Goal: Task Accomplishment & Management: Manage account settings

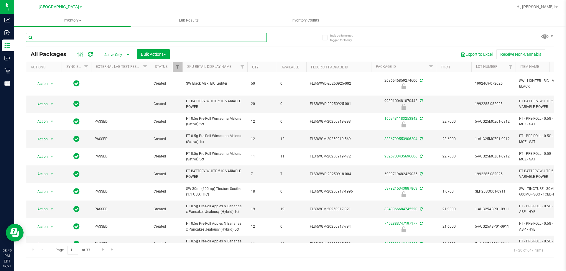
click at [234, 40] on input "text" at bounding box center [146, 37] width 241 height 9
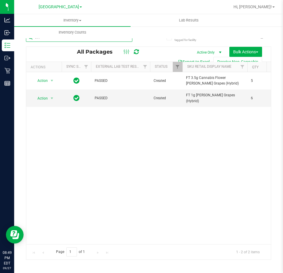
click at [66, 41] on input "t17" at bounding box center [79, 37] width 106 height 9
type input "t"
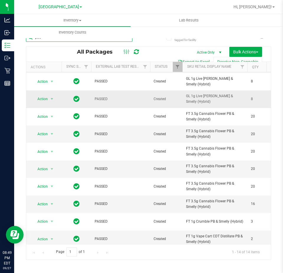
scroll to position [82, 0]
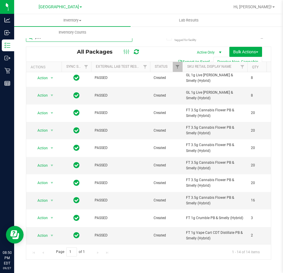
click at [114, 39] on input "pbs" at bounding box center [79, 37] width 106 height 9
type input "p"
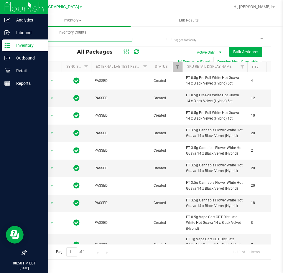
type input "wbv"
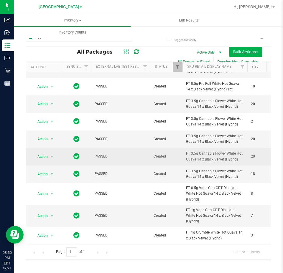
scroll to position [34, 0]
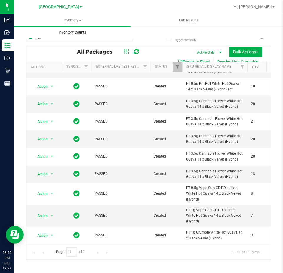
click at [86, 38] on uib-tab-heading "Inventory Counts" at bounding box center [72, 33] width 116 height 12
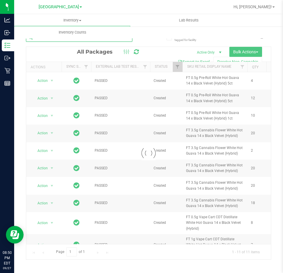
click at [80, 41] on input "wbv" at bounding box center [79, 37] width 106 height 9
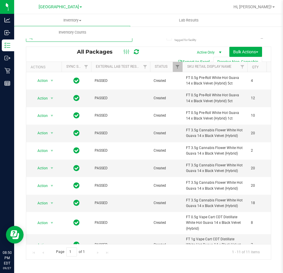
type input "w"
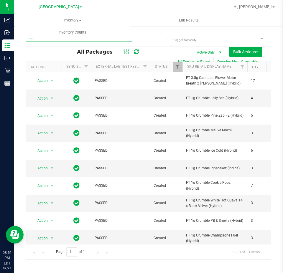
click at [77, 40] on input "mbl" at bounding box center [79, 37] width 106 height 9
type input "m"
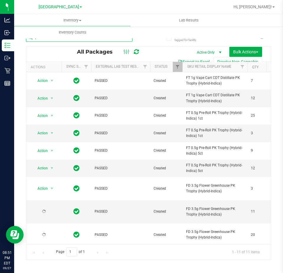
scroll to position [29, 0]
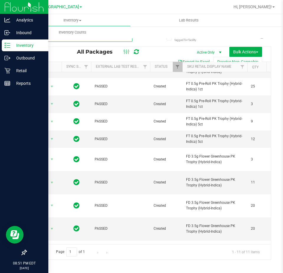
type input "pkt"
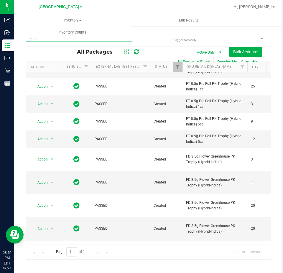
click at [52, 40] on input "pkt" at bounding box center [79, 37] width 106 height 9
type input "mec"
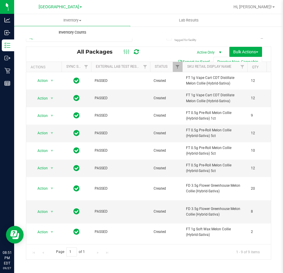
click at [60, 38] on uib-tab-heading "Inventory Counts" at bounding box center [72, 32] width 116 height 12
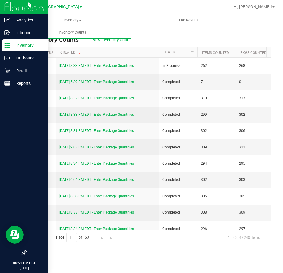
click at [8, 42] on div "Inventory" at bounding box center [25, 46] width 47 height 12
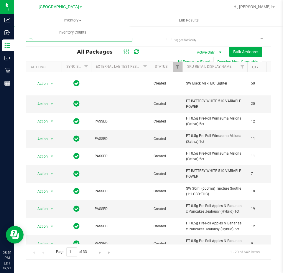
click at [78, 40] on input "text" at bounding box center [79, 37] width 106 height 9
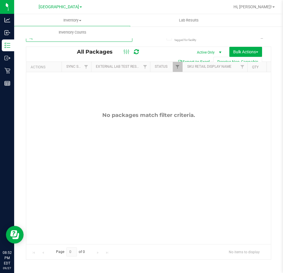
type input "b"
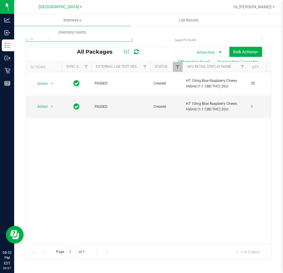
click at [50, 39] on input "blue rasp" at bounding box center [79, 37] width 106 height 9
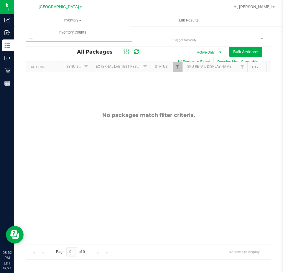
type input "b"
type input "grape"
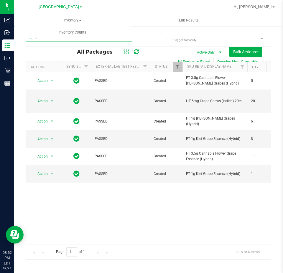
click at [94, 42] on input "grape" at bounding box center [79, 37] width 106 height 9
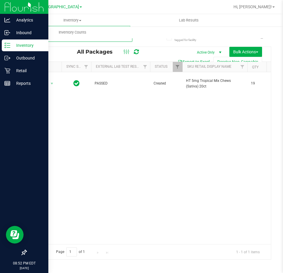
type input "tropical mix"
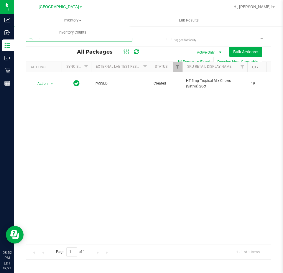
click at [63, 39] on input "tropical mix" at bounding box center [79, 37] width 106 height 9
type input "watermelon"
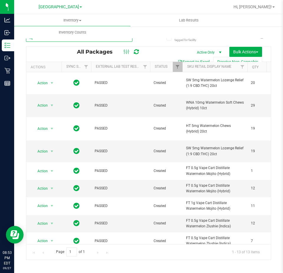
click at [55, 39] on input "watermelon" at bounding box center [79, 37] width 106 height 9
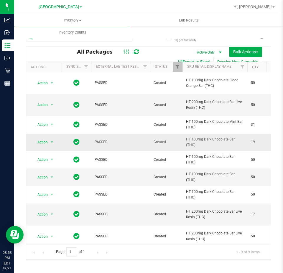
click at [230, 141] on span "HT 100mg Dark Chocolate Bar (THC)" at bounding box center [215, 142] width 58 height 11
copy tr "HT 100mg Dark Chocolate Bar (THC)"
click at [76, 41] on input "dark" at bounding box center [79, 37] width 106 height 9
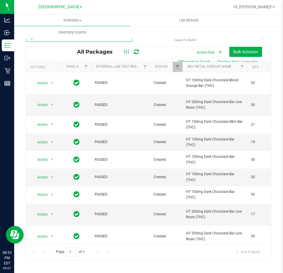
click at [76, 41] on input "dark" at bounding box center [79, 37] width 106 height 9
paste input "HT 100mg Dark Chocolate Bar (THC)"
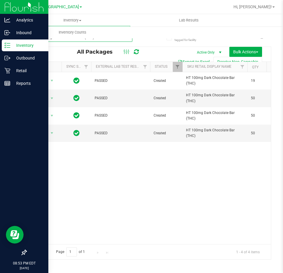
type input "HT 100mg Dark Chocolate Bar (THC)"
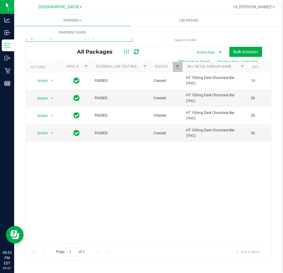
click at [101, 39] on input "HT 100mg Dark Chocolate Bar (THC)" at bounding box center [79, 37] width 106 height 9
type input "milk"
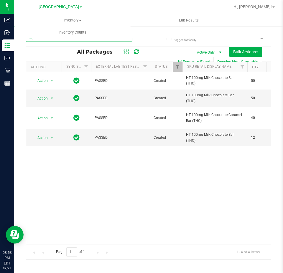
click at [112, 40] on input "milk" at bounding box center [79, 37] width 106 height 9
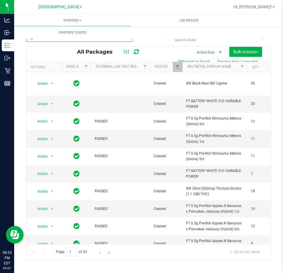
click at [53, 41] on input "text" at bounding box center [79, 37] width 106 height 9
type input "theragels"
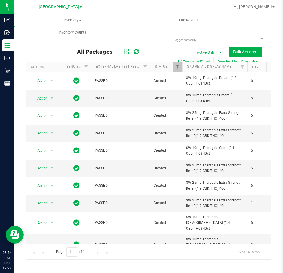
click at [227, 69] on th "Sku Retail Display Name" at bounding box center [215, 67] width 65 height 10
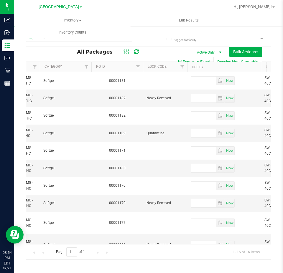
scroll to position [0, 563]
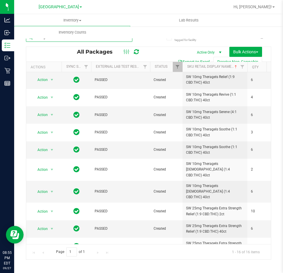
click at [70, 40] on input "theragels" at bounding box center [79, 37] width 106 height 9
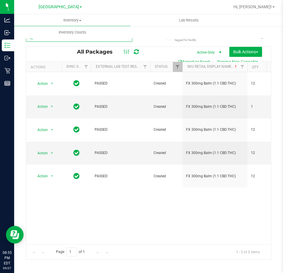
type input "balm"
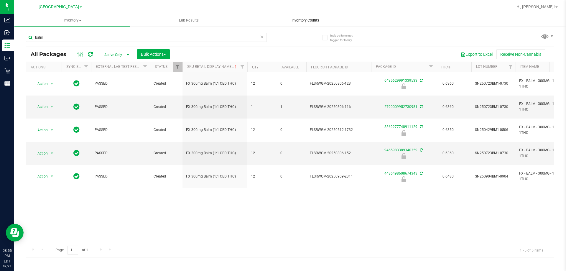
click at [298, 17] on uib-tab-heading "Inventory Counts" at bounding box center [305, 20] width 116 height 12
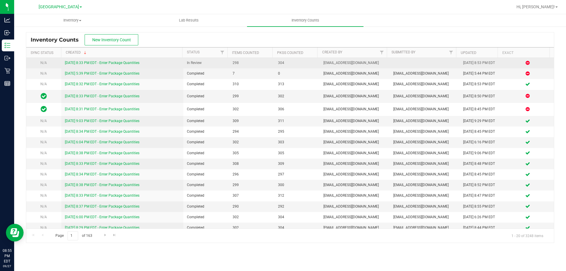
click at [133, 62] on link "9/27/25 8:33 PM EDT - Enter Package Quantities" at bounding box center [102, 63] width 75 height 4
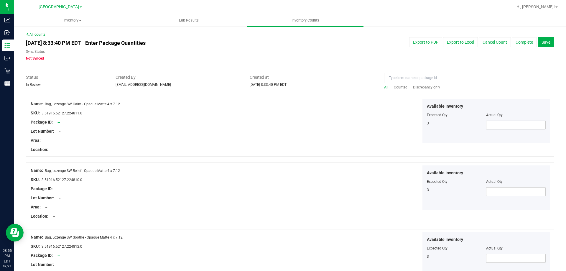
click at [428, 83] on div at bounding box center [469, 79] width 170 height 10
click at [428, 86] on span "Discrepancy only" at bounding box center [426, 87] width 27 height 4
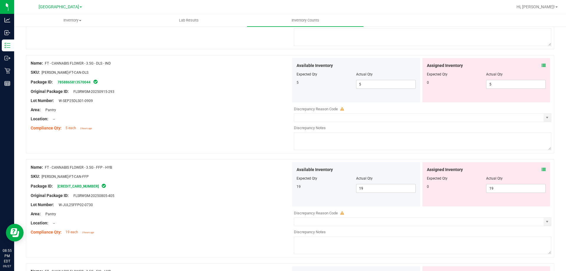
scroll to position [354, 0]
click at [509, 82] on span "5 5" at bounding box center [516, 83] width 60 height 9
type input "."
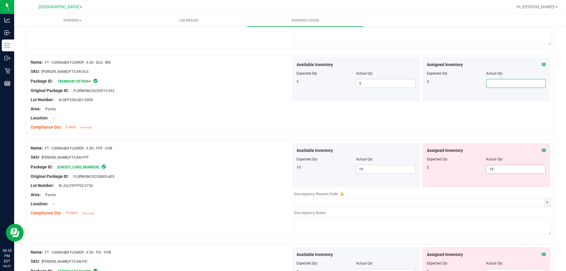
click at [522, 168] on span "19 19" at bounding box center [516, 169] width 60 height 9
click at [522, 168] on input "19" at bounding box center [515, 169] width 59 height 8
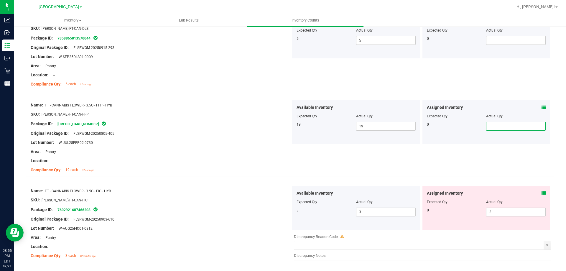
scroll to position [442, 0]
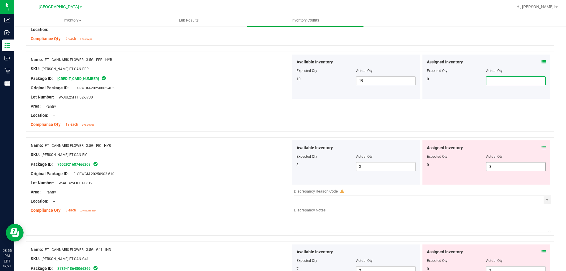
click at [502, 165] on span "3 3" at bounding box center [516, 166] width 60 height 9
click at [502, 165] on input "3" at bounding box center [515, 166] width 59 height 8
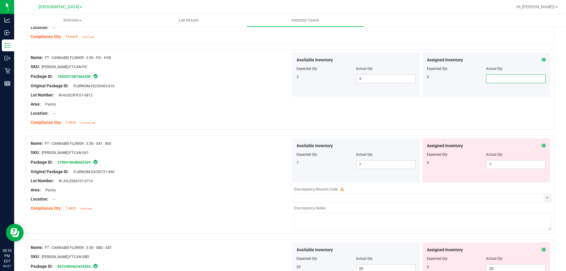
scroll to position [531, 0]
click at [515, 163] on span "7 7" at bounding box center [516, 164] width 60 height 9
click at [0, 0] on input "7" at bounding box center [0, 0] width 0 height 0
type input "."
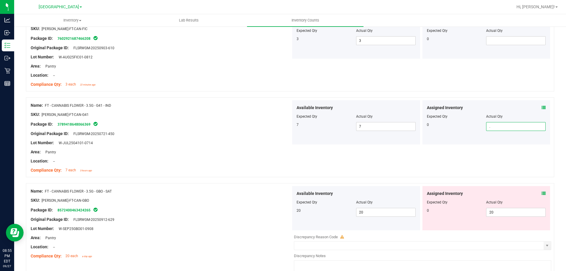
scroll to position [619, 0]
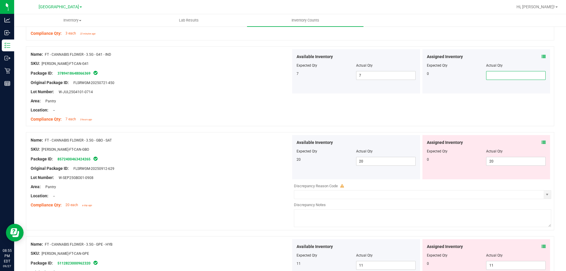
click at [509, 156] on div at bounding box center [486, 155] width 119 height 3
click at [511, 163] on span "20 20" at bounding box center [516, 161] width 60 height 9
click at [511, 163] on input "20" at bounding box center [515, 161] width 59 height 8
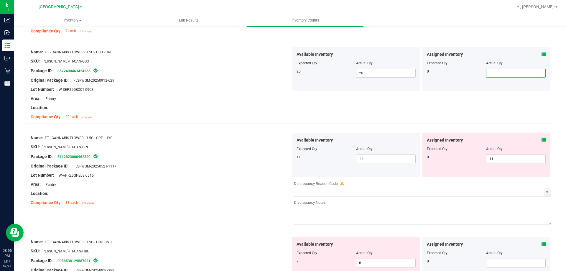
scroll to position [708, 0]
click at [514, 158] on span "11 11" at bounding box center [516, 158] width 60 height 9
click at [514, 158] on input "11" at bounding box center [515, 158] width 59 height 8
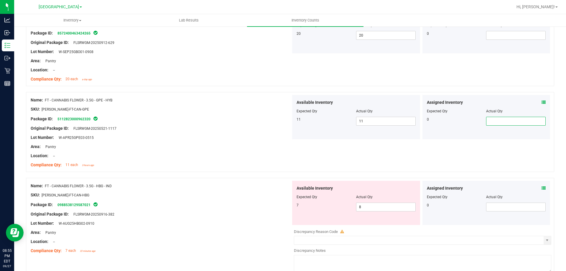
scroll to position [826, 0]
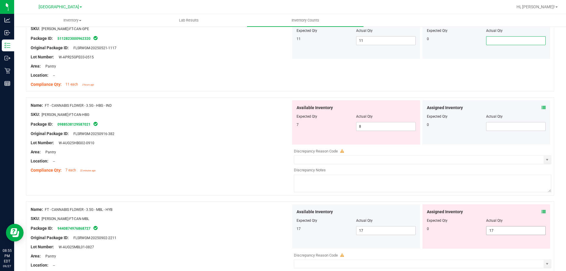
click at [511, 235] on span "17 17" at bounding box center [516, 230] width 60 height 9
click at [511, 232] on span "17 17" at bounding box center [516, 230] width 60 height 9
click at [511, 232] on input "17" at bounding box center [515, 230] width 59 height 8
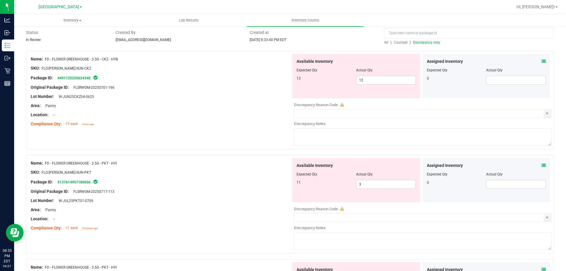
scroll to position [0, 0]
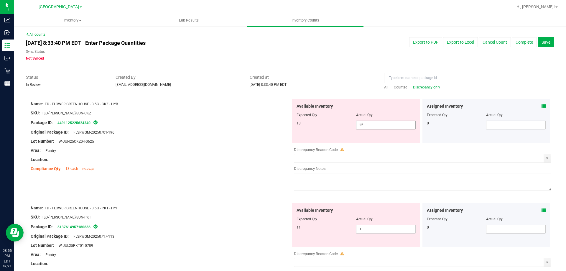
click at [374, 121] on span "12 12" at bounding box center [386, 125] width 60 height 9
click at [373, 126] on span "12 12" at bounding box center [386, 125] width 60 height 9
type input "13"
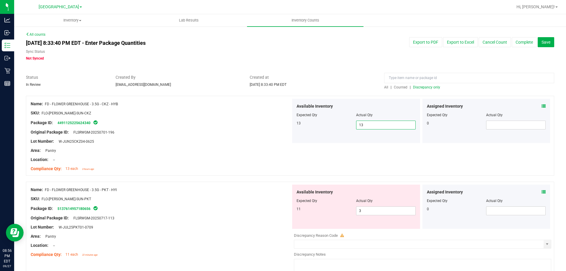
click at [420, 87] on span "Discrepancy only" at bounding box center [426, 87] width 27 height 4
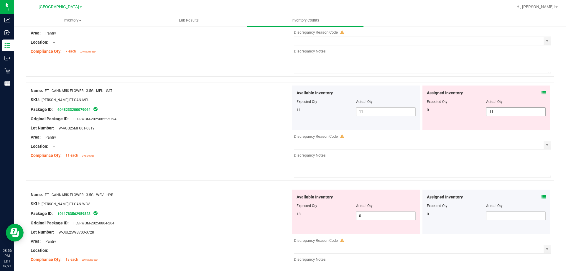
scroll to position [324, 0]
click at [517, 111] on span "11 11" at bounding box center [516, 112] width 60 height 9
click at [517, 111] on input "11" at bounding box center [515, 113] width 59 height 8
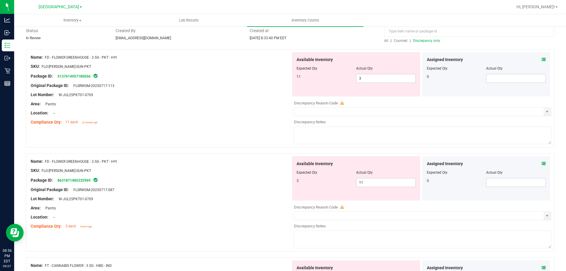
scroll to position [0, 0]
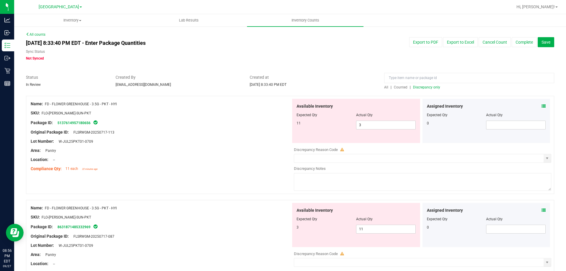
click at [426, 86] on span "Discrepancy only" at bounding box center [426, 87] width 27 height 4
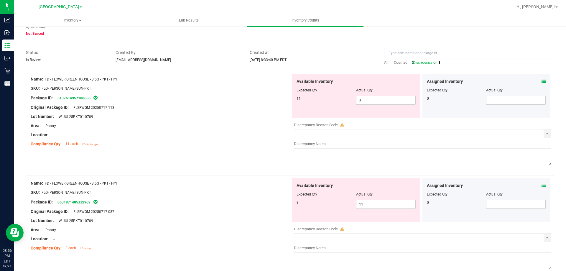
scroll to position [59, 0]
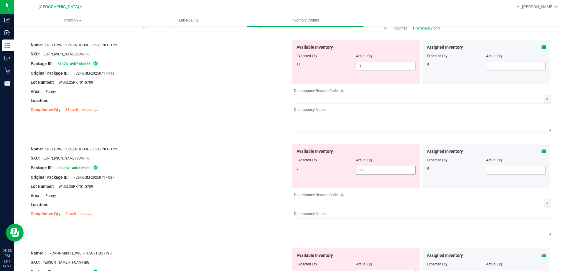
click at [374, 168] on span "11 11" at bounding box center [386, 170] width 60 height 9
type input "1"
type input "3"
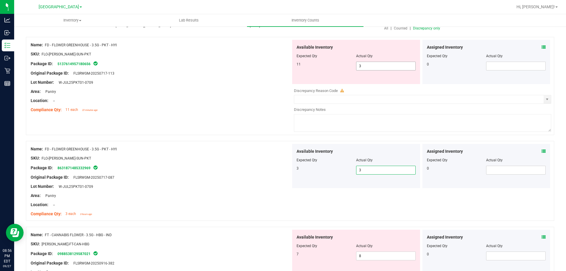
click at [405, 66] on span "3 3" at bounding box center [386, 66] width 60 height 9
click at [405, 66] on input "3" at bounding box center [385, 66] width 59 height 8
type input "11"
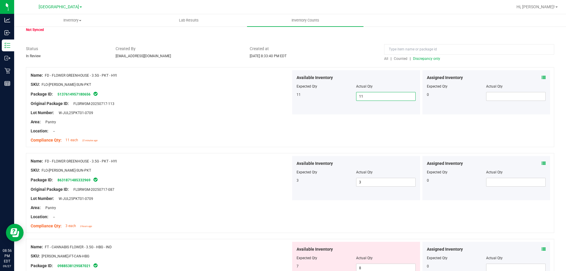
scroll to position [0, 0]
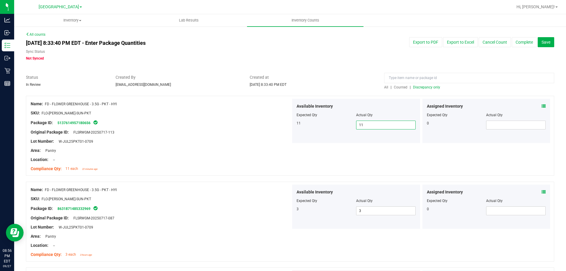
click at [414, 86] on span "Discrepancy only" at bounding box center [426, 87] width 27 height 4
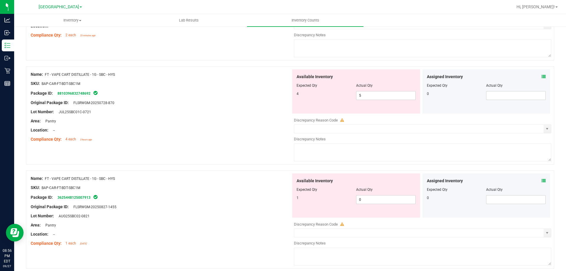
scroll to position [855, 0]
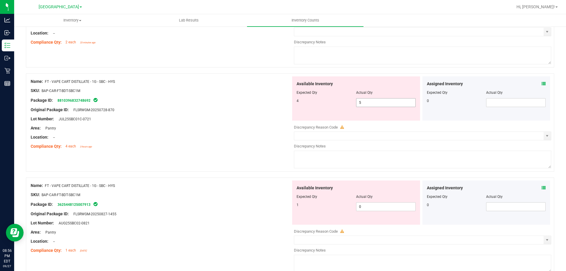
click at [369, 105] on span "5 5" at bounding box center [386, 102] width 60 height 9
type input "4"
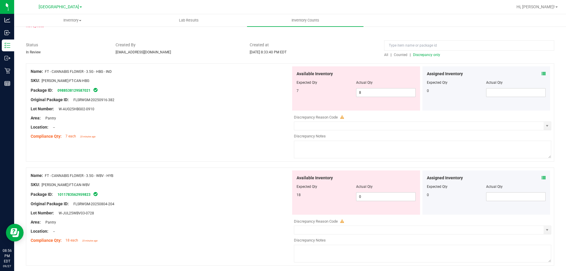
scroll to position [0, 0]
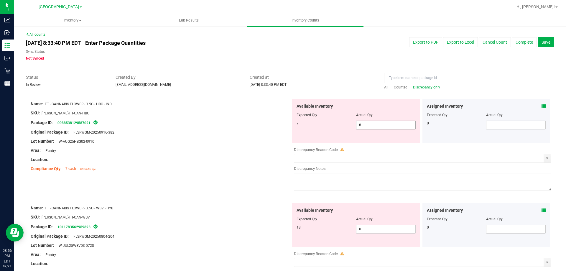
click at [361, 123] on span "8 8" at bounding box center [386, 125] width 60 height 9
type input "7"
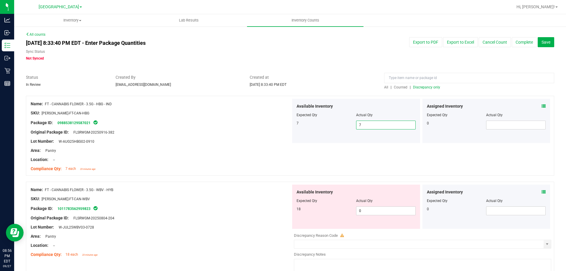
click at [418, 87] on span "Discrepancy only" at bounding box center [426, 87] width 27 height 4
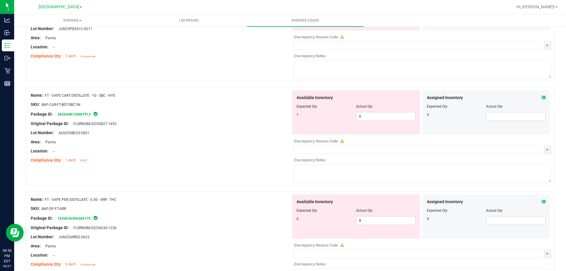
scroll to position [678, 0]
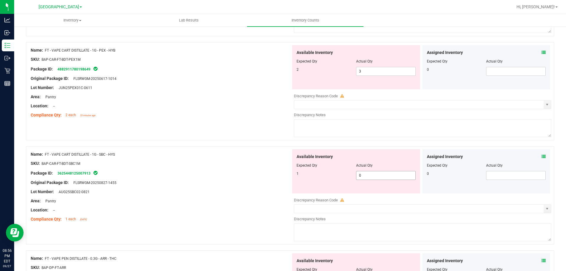
click at [384, 179] on span "0 0" at bounding box center [386, 175] width 60 height 9
type input "1"
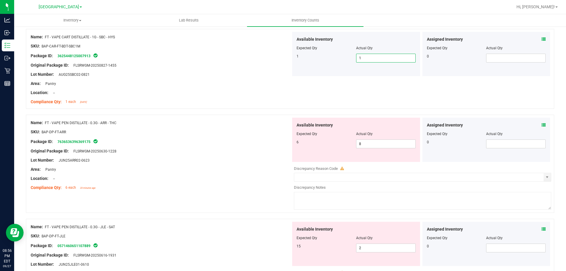
scroll to position [796, 0]
click at [366, 145] on span "8 8" at bounding box center [386, 143] width 60 height 9
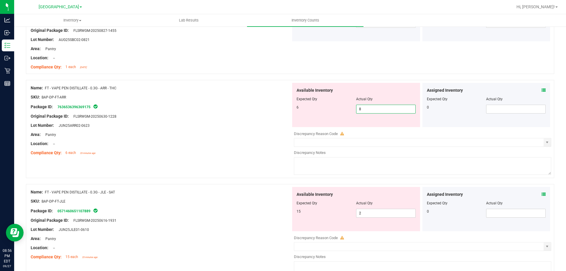
scroll to position [826, 0]
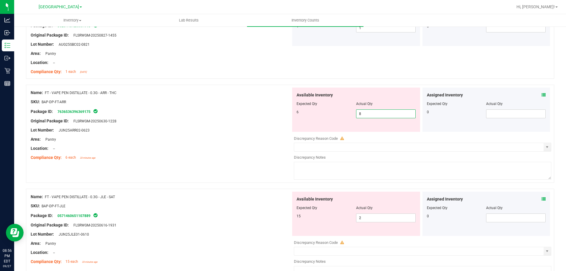
click at [103, 93] on span "FT - VAPE PEN DISTILLATE - 0.3G - ARR - THC" at bounding box center [81, 93] width 72 height 4
click at [134, 95] on div "Name: FT - VAPE PEN DISTILLATE - 0.3G - ARR - THC" at bounding box center [161, 93] width 260 height 6
drag, startPoint x: 102, startPoint y: 94, endPoint x: 46, endPoint y: 94, distance: 55.7
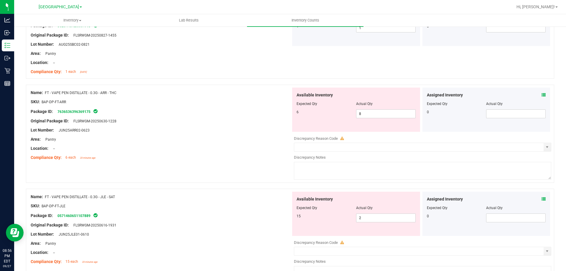
click at [46, 94] on div "Name: FT - VAPE PEN DISTILLATE - 0.3G - ARR - THC" at bounding box center [161, 93] width 260 height 6
copy span "FT - VAPE PEN DISTILLATE - 0.3G - ARR - THC"
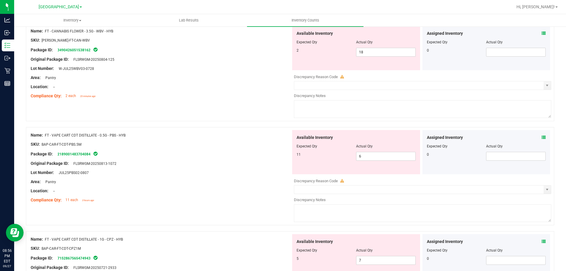
scroll to position [0, 0]
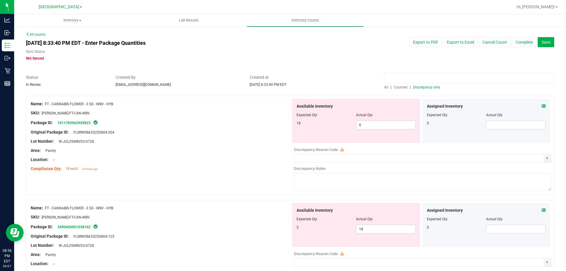
click at [435, 75] on input at bounding box center [469, 78] width 170 height 10
paste input "FT - VAPE PEN DISTILLATE - 0.3G - ARR - THC"
type input "FT - VAPE PEN DISTILLATE - 0.3G - ARR - THC"
click at [384, 86] on span "All" at bounding box center [386, 87] width 4 height 4
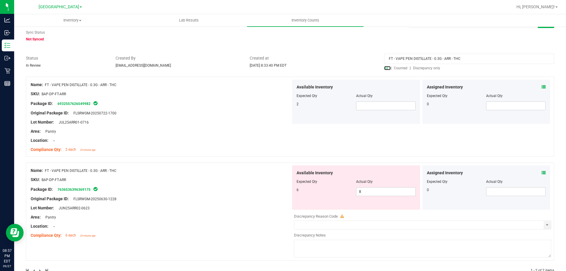
scroll to position [29, 0]
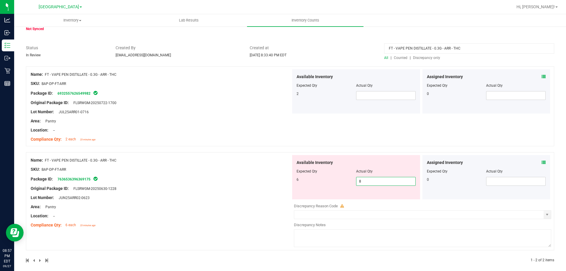
click at [377, 182] on span "8 8" at bounding box center [386, 181] width 60 height 9
type input "6"
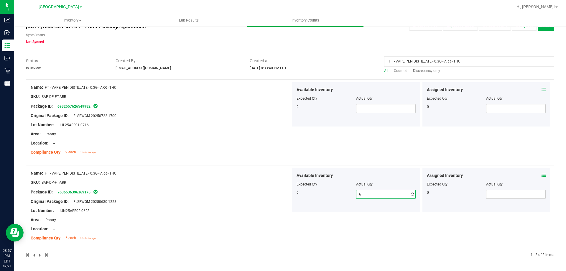
scroll to position [17, 0]
click at [383, 110] on span at bounding box center [386, 108] width 60 height 9
type input "2"
click at [465, 62] on input "FT - VAPE PEN DISTILLATE - 0.3G - ARR - THC" at bounding box center [469, 61] width 170 height 10
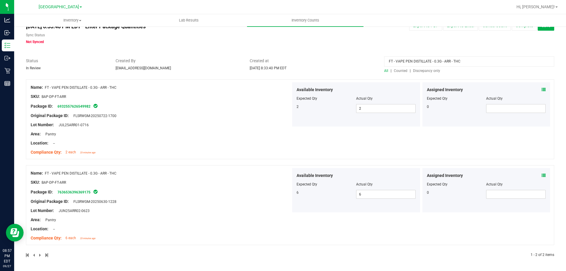
click at [465, 62] on input "FT - VAPE PEN DISTILLATE - 0.3G - ARR - THC" at bounding box center [469, 61] width 170 height 10
click at [433, 71] on span "Discrepancy only" at bounding box center [426, 71] width 27 height 4
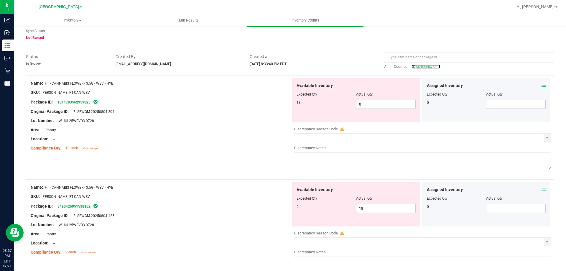
scroll to position [59, 0]
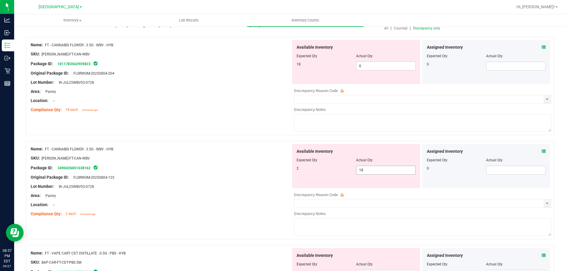
click at [374, 169] on span "18 18" at bounding box center [386, 170] width 60 height 9
click at [374, 169] on input "18" at bounding box center [385, 170] width 59 height 8
type input "2"
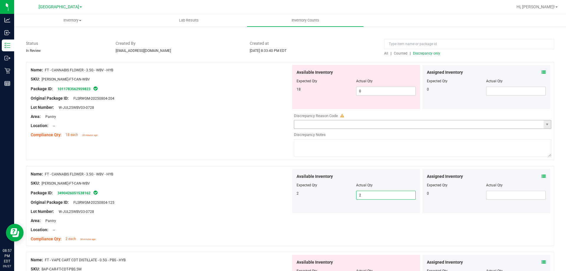
scroll to position [0, 0]
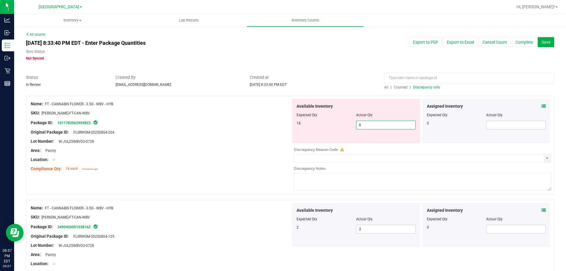
click at [377, 125] on span "0 0" at bounding box center [386, 125] width 60 height 9
click at [377, 125] on input "0" at bounding box center [385, 125] width 59 height 8
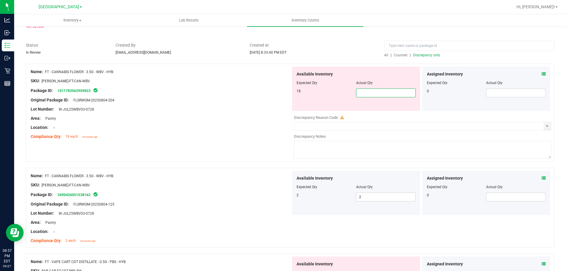
scroll to position [29, 0]
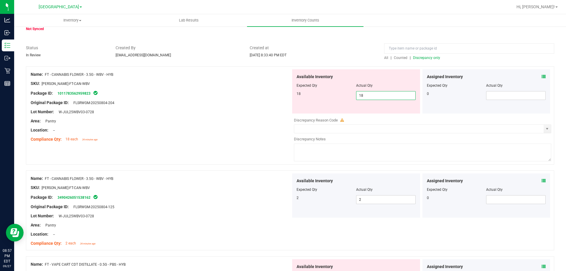
type input "18"
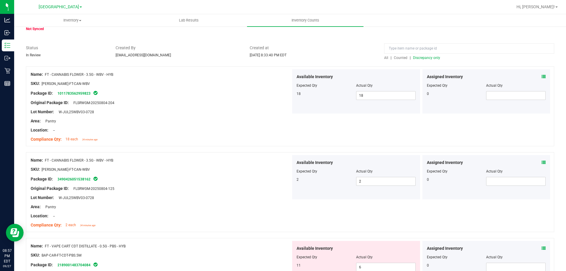
click at [413, 59] on span "Discrepancy only" at bounding box center [426, 58] width 27 height 4
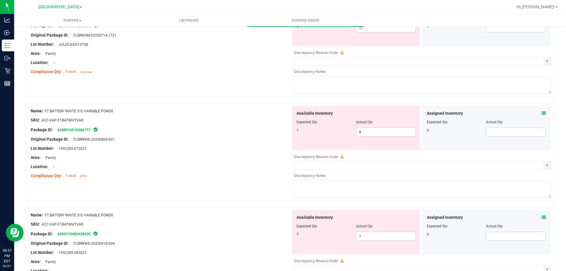
scroll to position [855, 0]
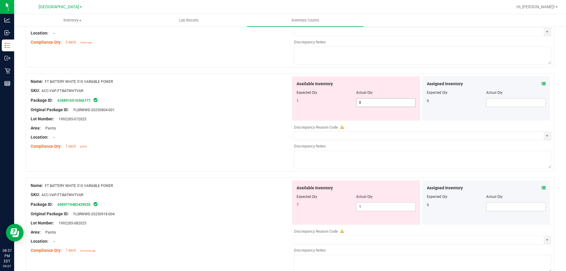
click at [391, 102] on span "8 8" at bounding box center [386, 102] width 60 height 9
type input "1"
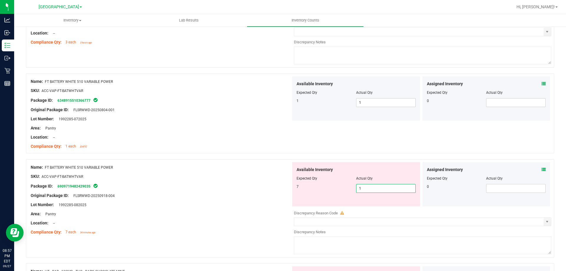
click at [373, 188] on span "1 1" at bounding box center [386, 188] width 60 height 9
type input "7"
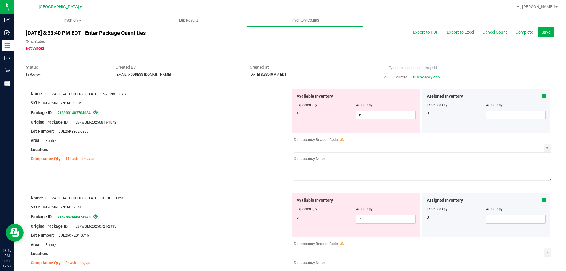
scroll to position [0, 0]
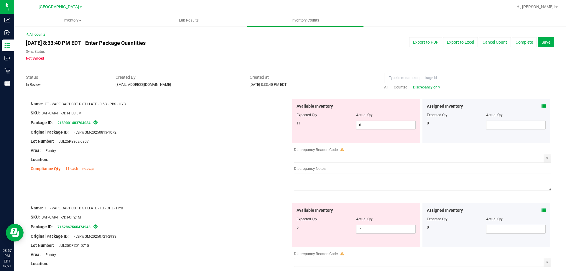
click at [433, 87] on span "Discrepancy only" at bounding box center [426, 87] width 27 height 4
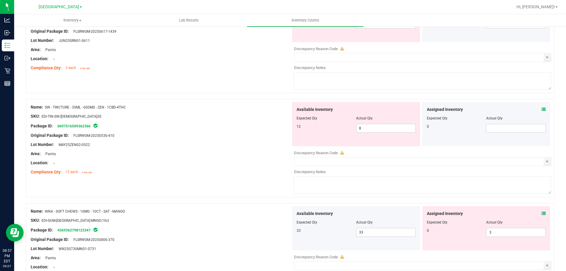
scroll to position [1887, 0]
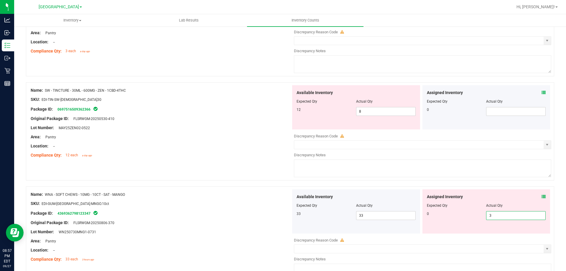
click at [509, 217] on span "3 3" at bounding box center [516, 215] width 60 height 9
click at [509, 217] on input "3" at bounding box center [515, 215] width 59 height 8
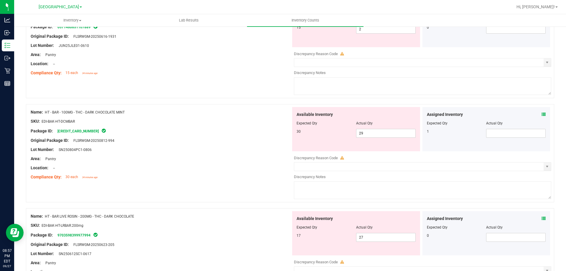
scroll to position [0, 0]
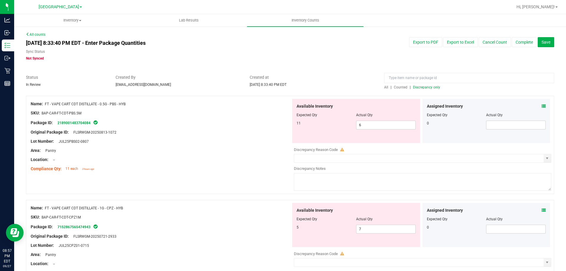
click at [422, 88] on span "Discrepancy only" at bounding box center [426, 87] width 27 height 4
click at [401, 123] on span "6 6" at bounding box center [386, 125] width 60 height 9
click at [401, 123] on input "6" at bounding box center [385, 125] width 59 height 8
type input "11"
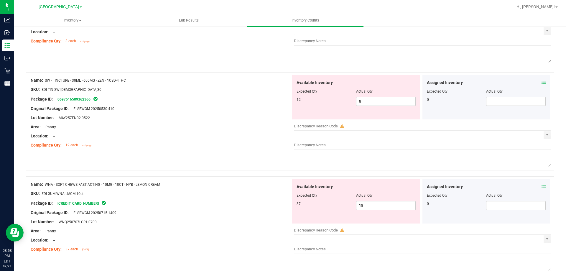
scroll to position [1908, 0]
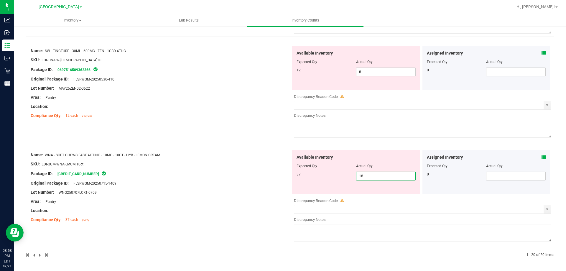
click at [368, 177] on span "18 18" at bounding box center [386, 176] width 60 height 9
click at [368, 177] on input "18" at bounding box center [385, 176] width 59 height 8
type input "37"
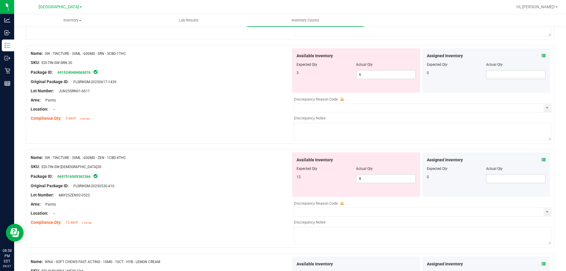
scroll to position [1890, 0]
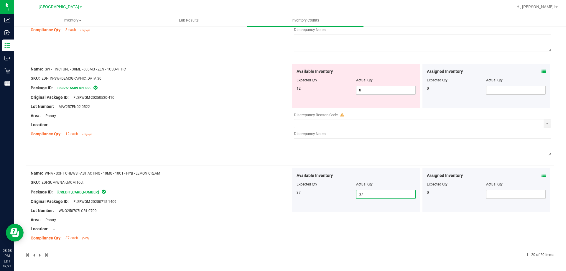
click at [252, 171] on div "Name: WNA - SOFT CHEWS FAST ACTING - 10MG - 10CT - HYB - LEMON CREAM" at bounding box center [161, 173] width 260 height 6
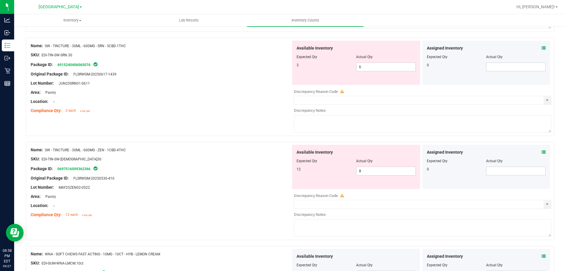
scroll to position [1801, 0]
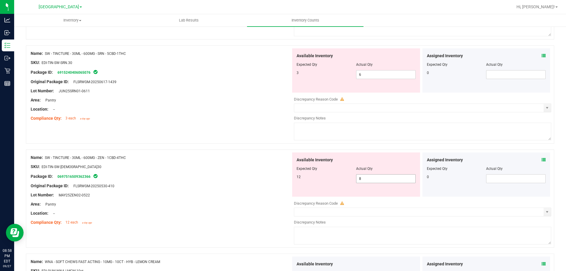
click at [372, 176] on span "8 8" at bounding box center [386, 178] width 60 height 9
click at [372, 176] on input "8" at bounding box center [385, 179] width 59 height 8
type input "12"
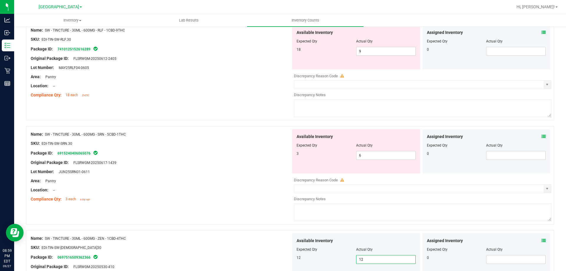
scroll to position [1713, 0]
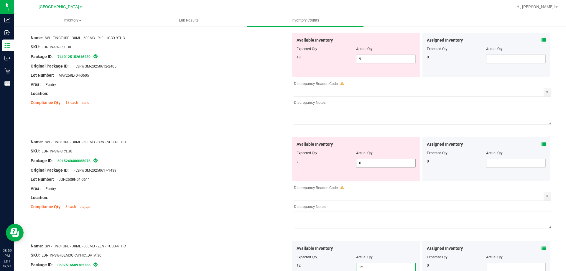
click at [376, 162] on span "6 6" at bounding box center [386, 163] width 60 height 9
click at [376, 162] on input "6" at bounding box center [385, 163] width 59 height 8
type input "3"
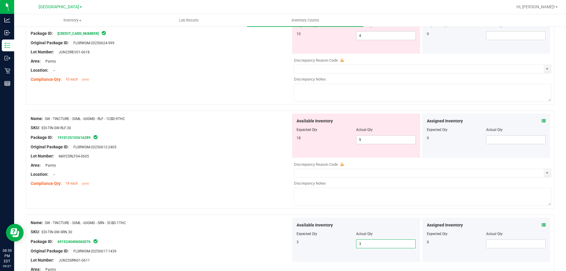
scroll to position [1625, 0]
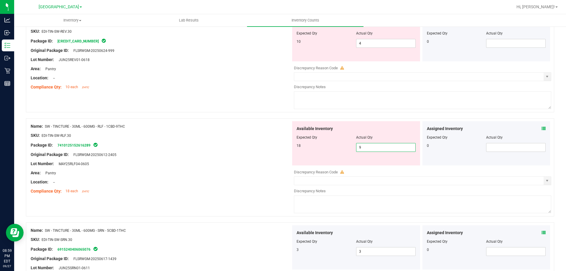
click at [374, 146] on span "9 9" at bounding box center [386, 147] width 60 height 9
click at [374, 146] on input "9" at bounding box center [385, 147] width 59 height 8
type input "18"
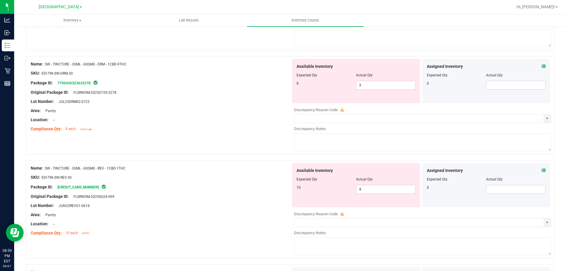
scroll to position [1477, 0]
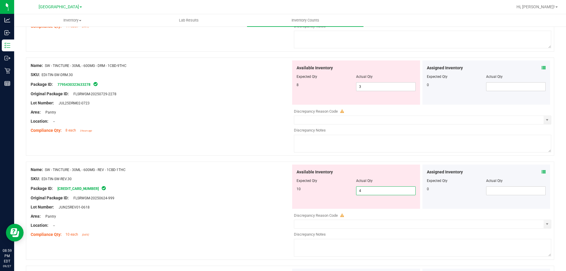
click at [377, 193] on span "4 4" at bounding box center [386, 190] width 60 height 9
click at [377, 193] on input "4" at bounding box center [385, 191] width 59 height 8
type input "10"
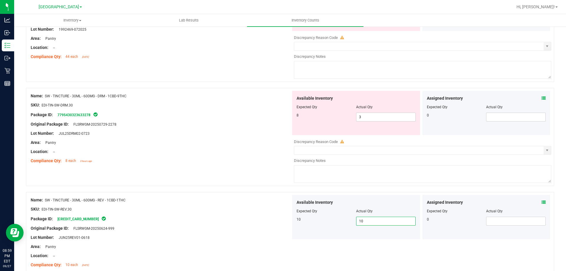
scroll to position [1418, 0]
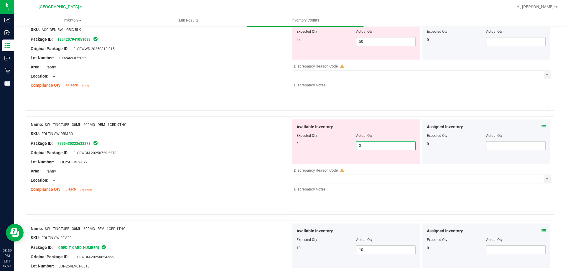
click at [371, 149] on span "3 3" at bounding box center [386, 145] width 60 height 9
click at [371, 149] on input "3" at bounding box center [385, 146] width 59 height 8
type input "8"
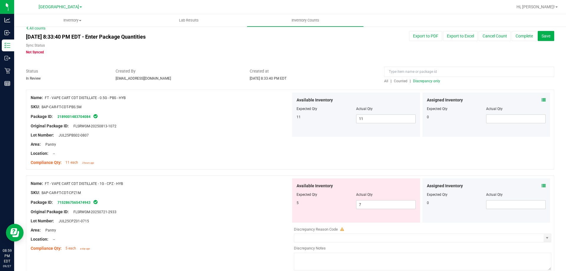
scroll to position [0, 0]
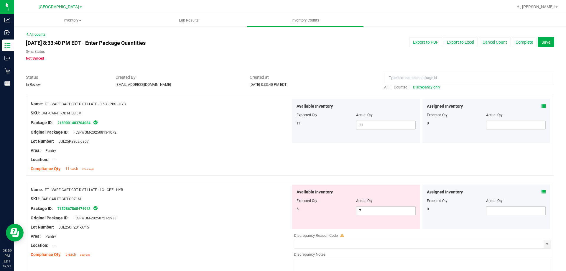
click at [433, 88] on span "Discrepancy only" at bounding box center [426, 87] width 27 height 4
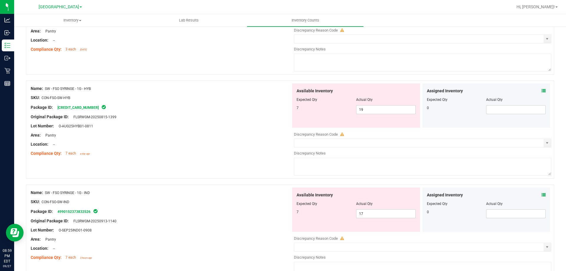
scroll to position [1050, 0]
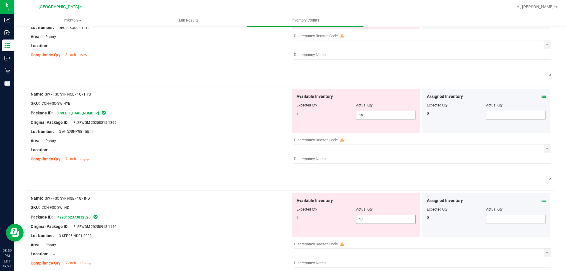
click at [373, 223] on span "17 17" at bounding box center [386, 219] width 60 height 9
click at [373, 223] on input "17" at bounding box center [385, 219] width 59 height 8
type input "1"
type input "7"
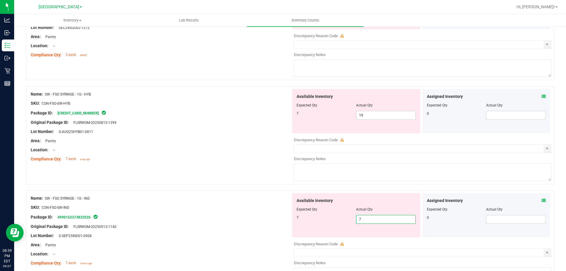
type input "7"
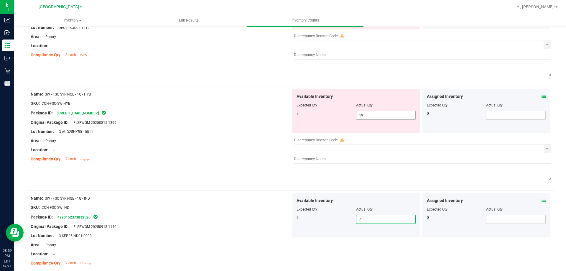
click at [369, 115] on span "19 19" at bounding box center [386, 115] width 60 height 9
click at [369, 115] on input "19" at bounding box center [385, 115] width 59 height 8
type input "7"
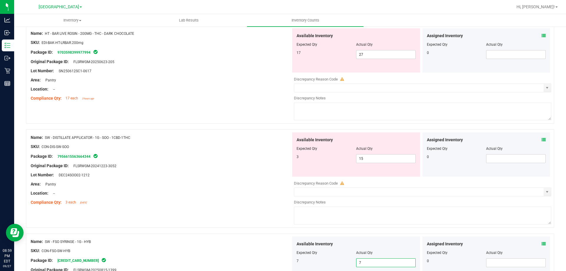
scroll to position [874, 0]
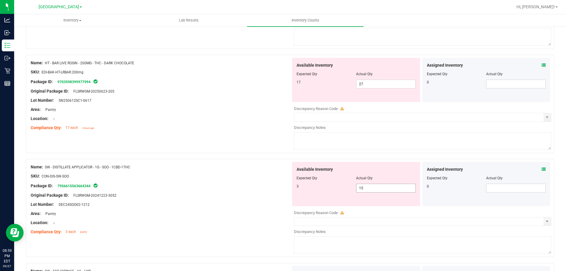
click at [366, 190] on span "15 15" at bounding box center [386, 188] width 60 height 9
click at [366, 190] on input "15" at bounding box center [385, 188] width 59 height 8
type input "3"
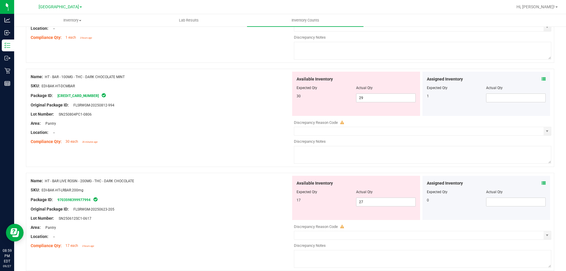
scroll to position [844, 0]
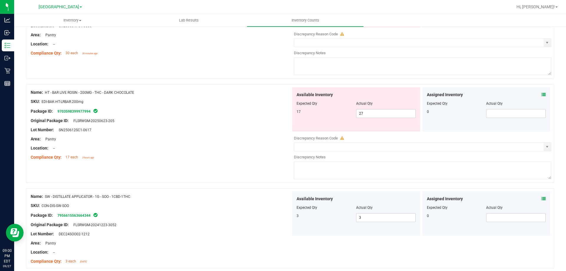
click at [236, 202] on div at bounding box center [161, 201] width 260 height 3
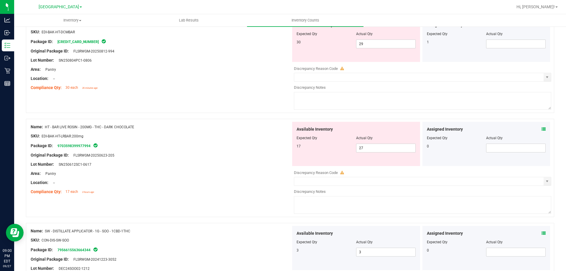
scroll to position [756, 0]
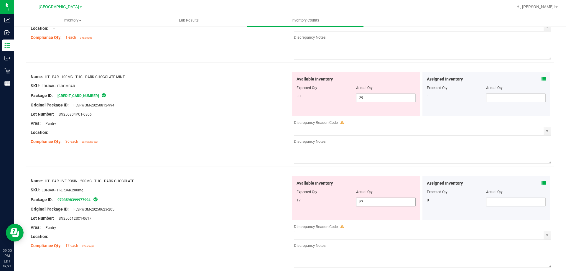
click at [381, 202] on span "27 27" at bounding box center [386, 202] width 60 height 9
click at [381, 202] on input "27" at bounding box center [385, 202] width 59 height 8
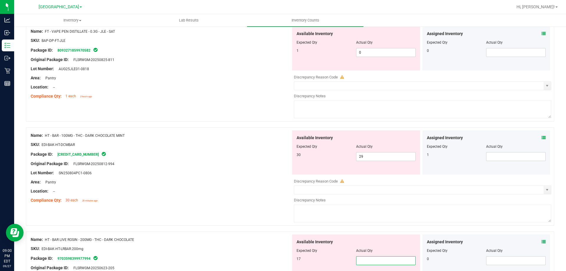
scroll to position [697, 0]
click at [542, 137] on icon at bounding box center [544, 138] width 4 height 4
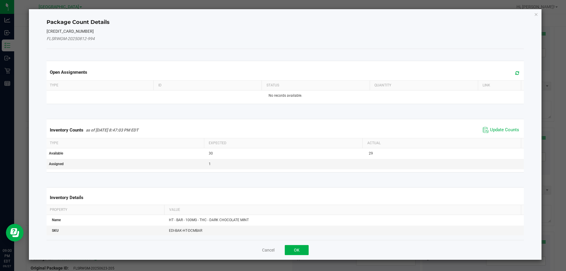
scroll to position [0, 0]
click at [498, 130] on span "Update Counts" at bounding box center [504, 130] width 29 height 6
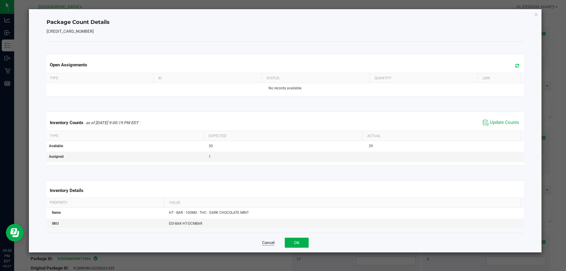
click at [269, 242] on button "Cancel" at bounding box center [268, 243] width 12 height 6
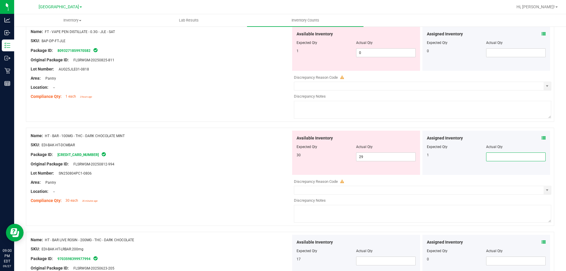
click at [494, 157] on span at bounding box center [516, 156] width 60 height 9
type input "0"
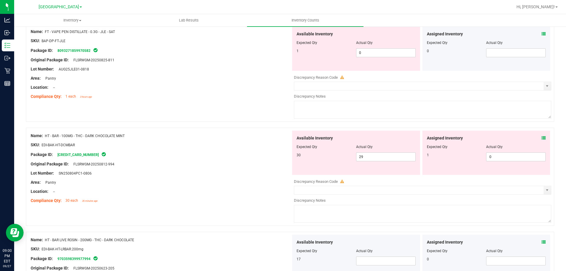
click at [252, 186] on div at bounding box center [161, 186] width 260 height 3
click at [337, 190] on input "text" at bounding box center [418, 190] width 249 height 8
click at [547, 191] on span at bounding box center [422, 190] width 257 height 9
click at [545, 192] on span "select" at bounding box center [547, 190] width 5 height 5
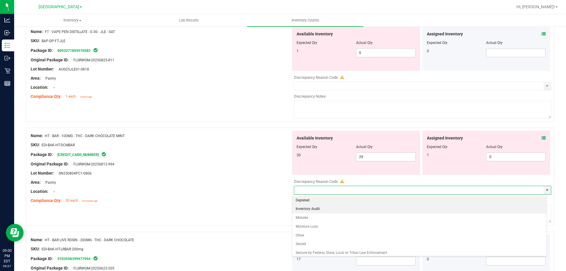
click at [333, 211] on li "Inventory Audit" at bounding box center [419, 209] width 255 height 9
type input "Inventory Audit"
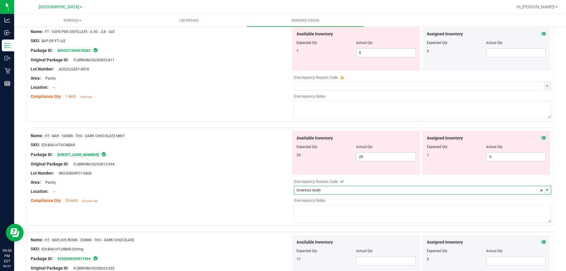
click at [333, 211] on textarea at bounding box center [422, 214] width 257 height 18
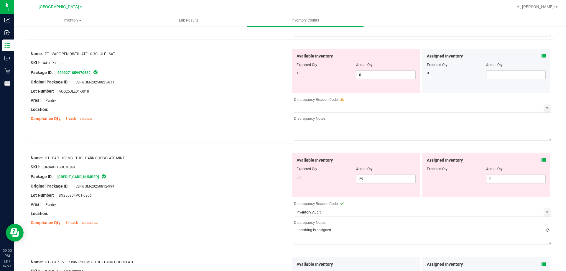
scroll to position [756, 0]
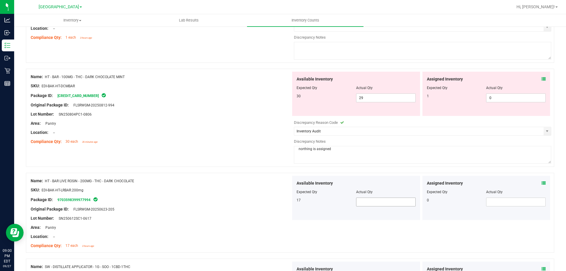
type textarea "northing is assigned"
click at [377, 200] on span at bounding box center [386, 202] width 60 height 9
type input "17"
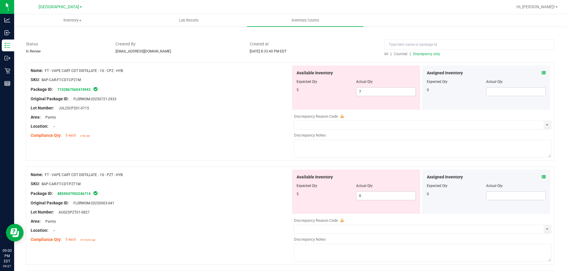
scroll to position [0, 0]
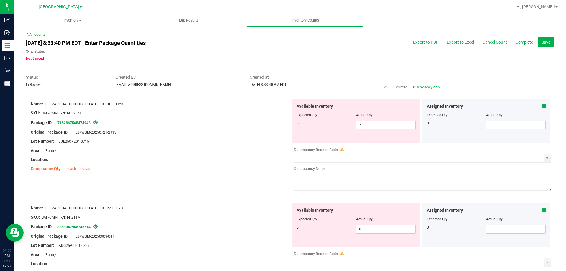
click at [425, 82] on input at bounding box center [469, 78] width 170 height 10
click at [424, 89] on div "All | Counted | Discrepancy only" at bounding box center [469, 87] width 170 height 5
click at [418, 88] on span "Discrepancy only" at bounding box center [426, 87] width 27 height 4
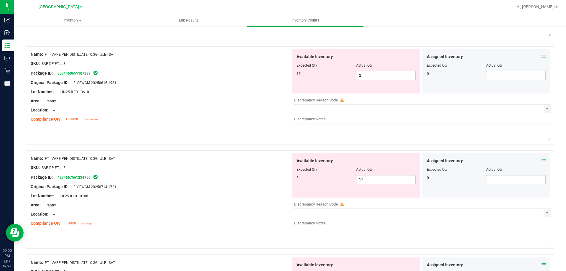
scroll to position [457, 0]
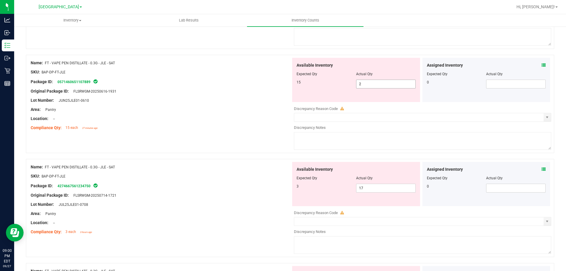
click at [380, 85] on span "2 2" at bounding box center [386, 84] width 60 height 9
type input "15"
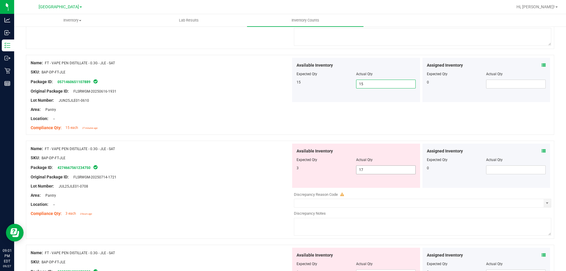
click at [372, 170] on span "17 17" at bounding box center [386, 169] width 60 height 9
type input "1"
type input "8"
type input "3"
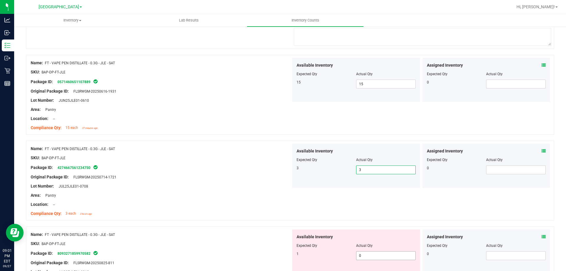
click at [382, 253] on span "0 0" at bounding box center [386, 255] width 60 height 9
type input "1"
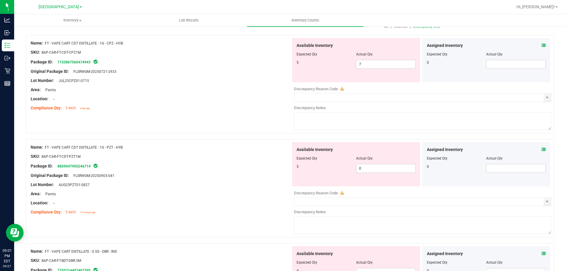
scroll to position [0, 0]
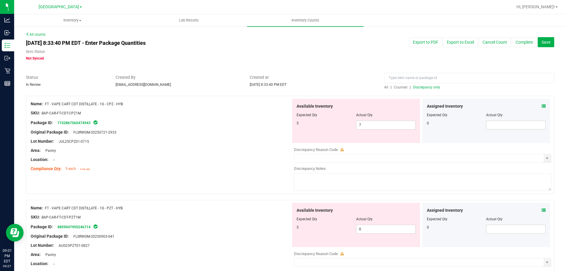
click at [435, 88] on span "Discrepancy only" at bounding box center [426, 87] width 27 height 4
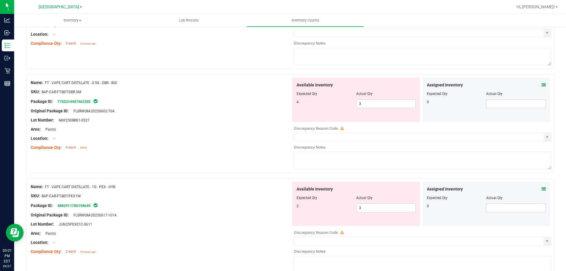
scroll to position [265, 0]
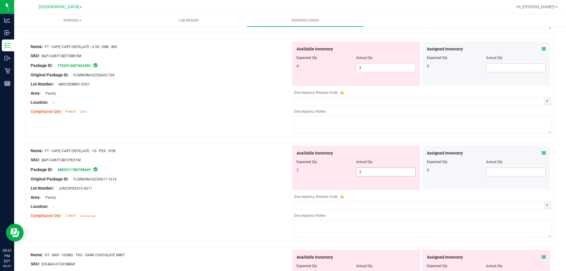
click at [377, 171] on span "3 3" at bounding box center [386, 171] width 60 height 9
type input "2"
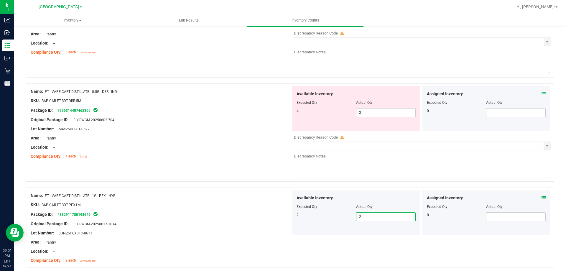
scroll to position [177, 0]
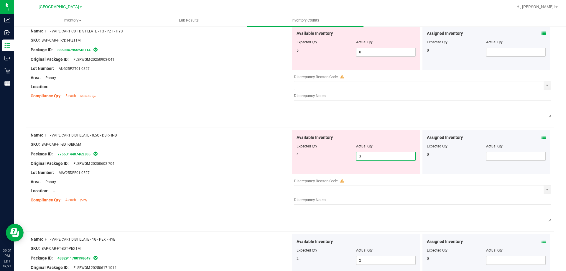
click at [368, 157] on span "3 3" at bounding box center [386, 156] width 60 height 9
click at [368, 157] on input "3" at bounding box center [385, 156] width 59 height 8
type input "4"
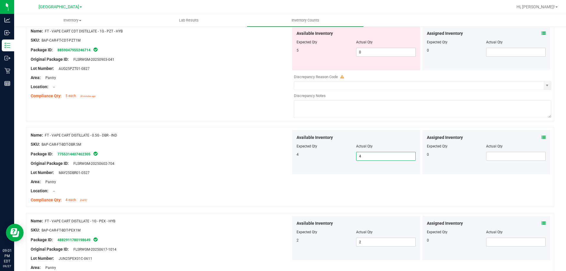
click at [402, 158] on input "4" at bounding box center [385, 156] width 59 height 8
type input "3"
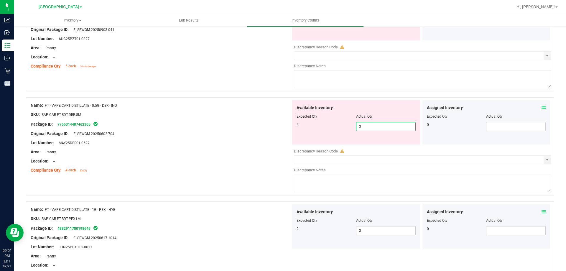
scroll to position [206, 0]
type input "4"
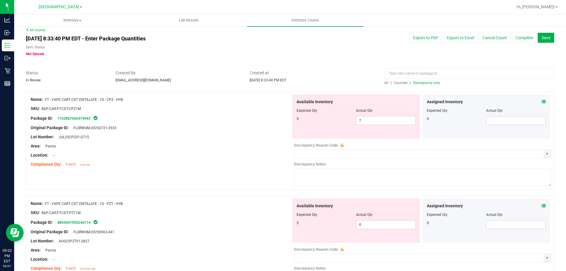
scroll to position [0, 0]
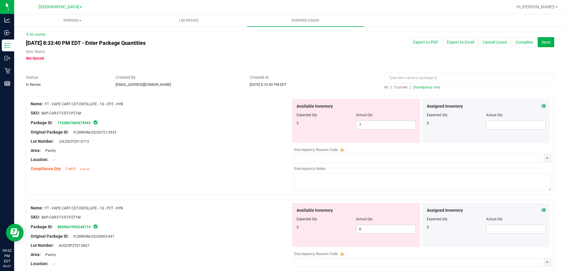
click at [424, 90] on div "All | Counted | Discrepancy only" at bounding box center [469, 87] width 170 height 5
click at [364, 126] on span "7 7" at bounding box center [386, 125] width 60 height 9
type input "5"
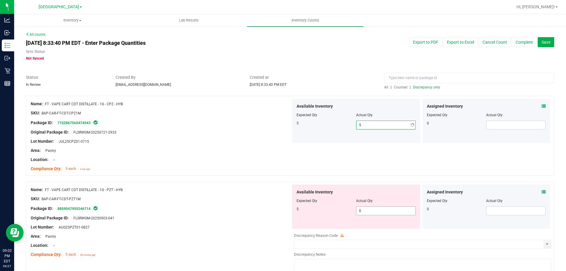
click at [392, 213] on span "0 0" at bounding box center [386, 210] width 60 height 9
type input "5"
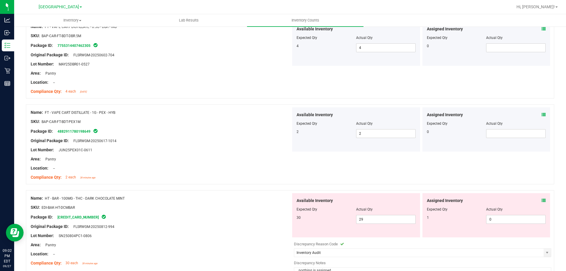
scroll to position [367, 0]
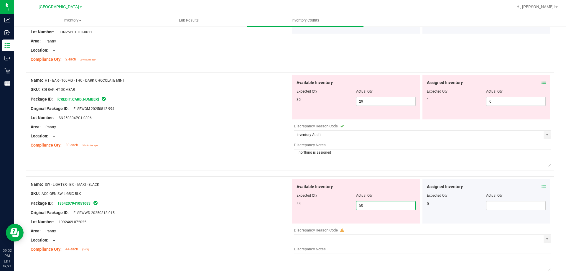
click at [375, 206] on span "50 50" at bounding box center [386, 205] width 60 height 9
click at [375, 206] on input "50" at bounding box center [385, 205] width 59 height 8
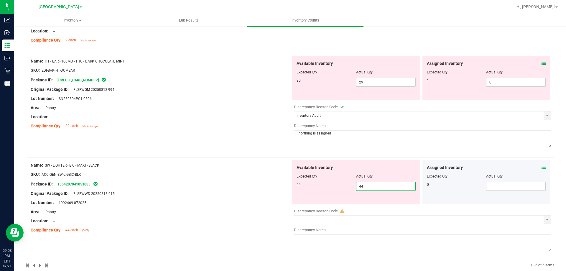
scroll to position [396, 0]
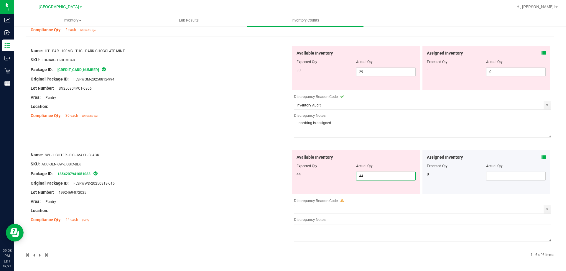
type input "44"
click at [351, 127] on div "Discrepancy Reason Code Inventory Audit 75 Discrepancy Notes northing is assign…" at bounding box center [422, 115] width 257 height 48
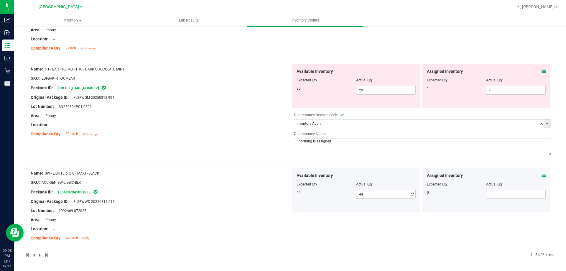
scroll to position [378, 0]
click at [367, 198] on span "44 44" at bounding box center [386, 194] width 60 height 9
click at [189, 190] on div "Package ID: 1854207941051083" at bounding box center [161, 191] width 260 height 7
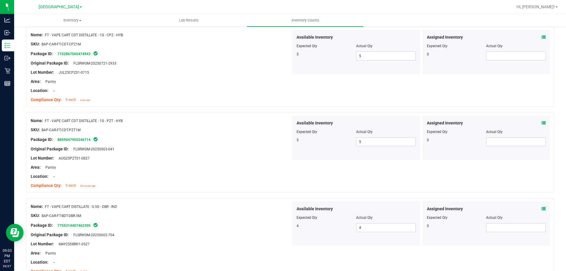
scroll to position [0, 0]
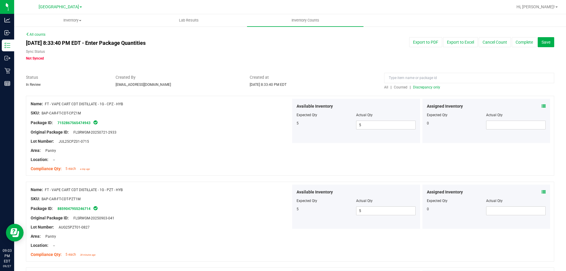
click at [420, 86] on span "Discrepancy only" at bounding box center [426, 87] width 27 height 4
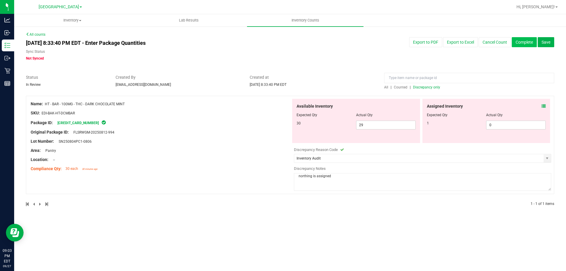
click at [522, 45] on button "Complete" at bounding box center [524, 42] width 25 height 10
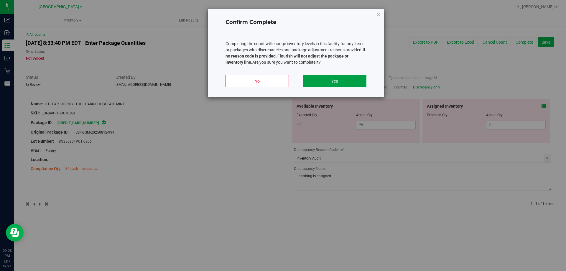
click at [343, 85] on button "Yes" at bounding box center [334, 81] width 63 height 12
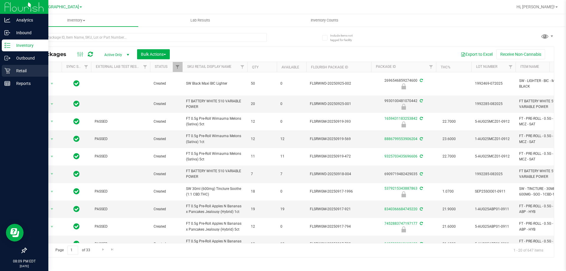
click at [24, 72] on p "Retail" at bounding box center [27, 70] width 35 height 7
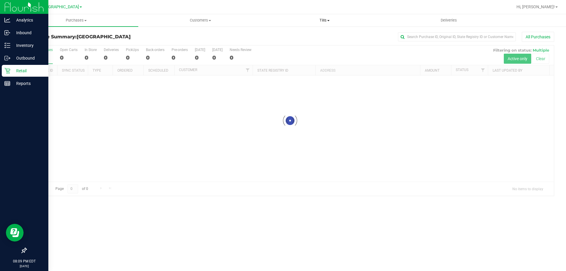
click at [324, 20] on span "Tills" at bounding box center [325, 20] width 124 height 5
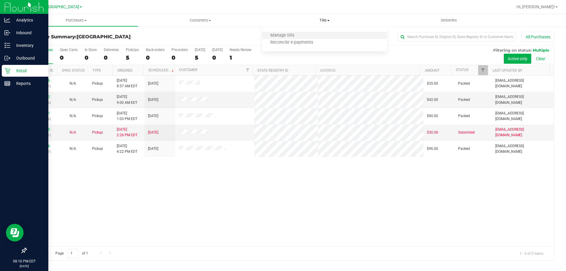
click at [285, 32] on li "Manage tills" at bounding box center [324, 35] width 124 height 7
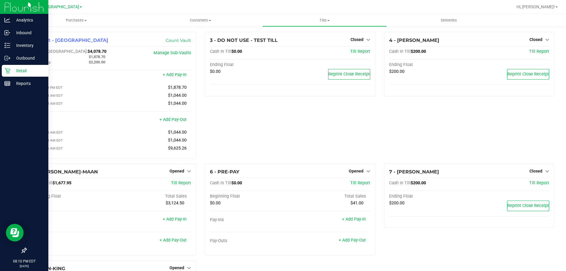
scroll to position [59, 0]
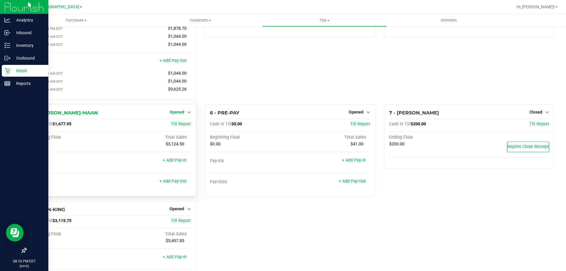
click at [184, 114] on link "Opened" at bounding box center [181, 112] width 22 height 5
click at [183, 126] on link "Close Till" at bounding box center [178, 124] width 16 height 5
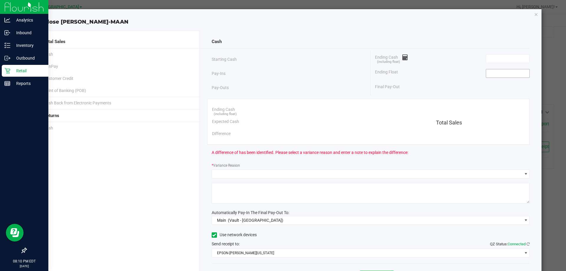
click at [496, 75] on input at bounding box center [507, 73] width 43 height 8
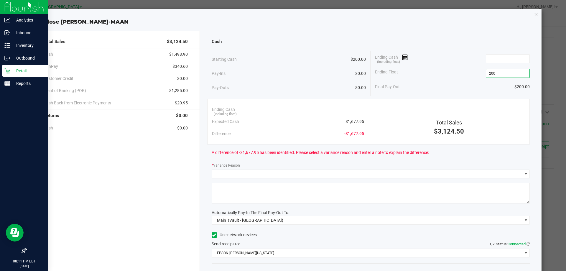
click at [499, 77] on input "200" at bounding box center [507, 73] width 43 height 8
type input "$200.00"
click at [506, 64] on div "Ending Cash (including float)" at bounding box center [452, 58] width 155 height 15
click at [506, 60] on input at bounding box center [507, 59] width 43 height 8
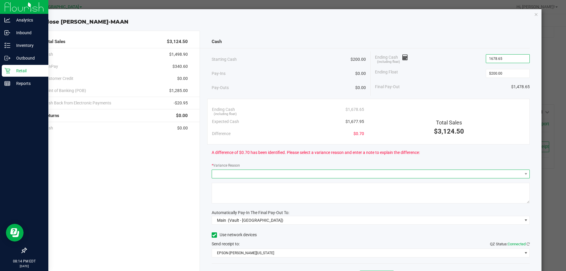
type input "$1,678.65"
click at [346, 173] on span at bounding box center [367, 174] width 310 height 8
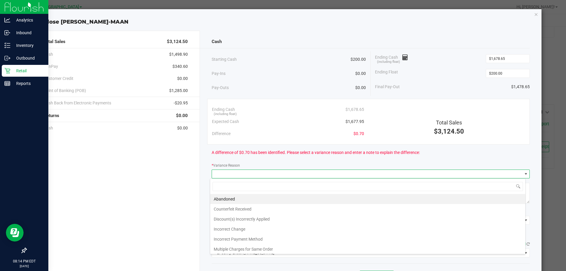
scroll to position [9, 315]
click at [261, 200] on li "Abandoned" at bounding box center [367, 199] width 315 height 10
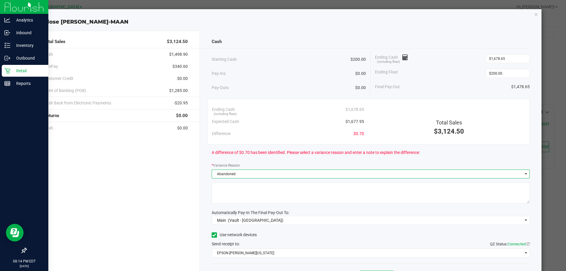
click at [254, 188] on textarea at bounding box center [371, 193] width 318 height 21
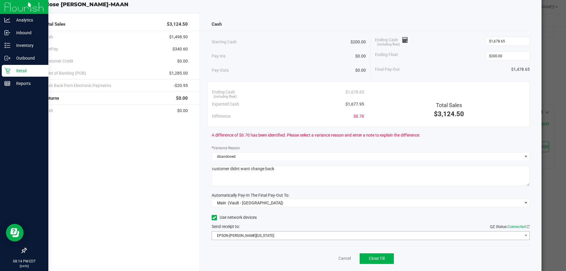
scroll to position [34, 0]
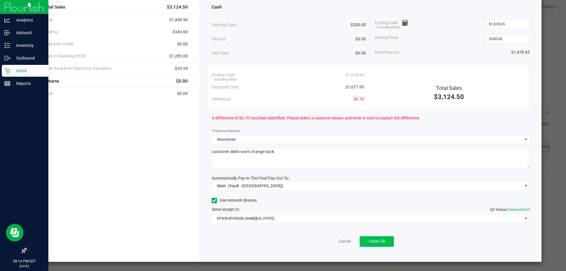
type textarea "customer didnt want change back"
click at [388, 244] on button "Close Till" at bounding box center [377, 241] width 34 height 11
click at [326, 241] on link "Dismiss" at bounding box center [332, 241] width 14 height 6
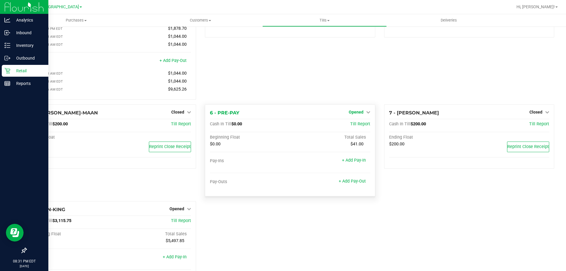
click at [355, 114] on span "Opened" at bounding box center [356, 112] width 15 height 5
click at [353, 126] on link "Close Till" at bounding box center [357, 124] width 16 height 5
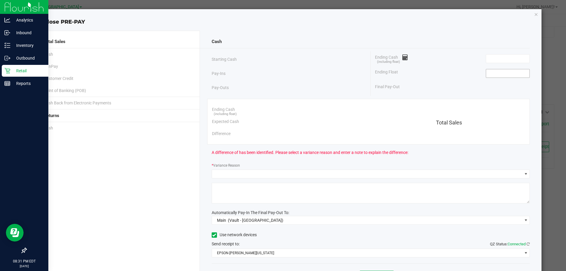
click at [502, 70] on input at bounding box center [507, 73] width 43 height 8
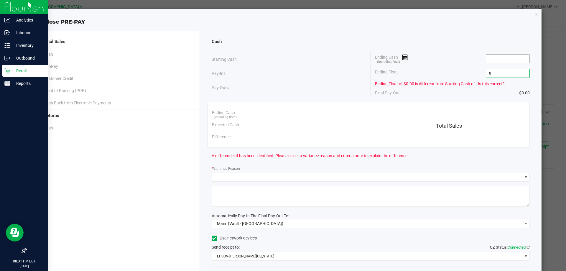
type input "$0.00"
click at [505, 60] on input at bounding box center [507, 59] width 43 height 8
type input "$0.00"
click at [435, 63] on div "Ending Cash (including float) $0.00" at bounding box center [452, 58] width 155 height 15
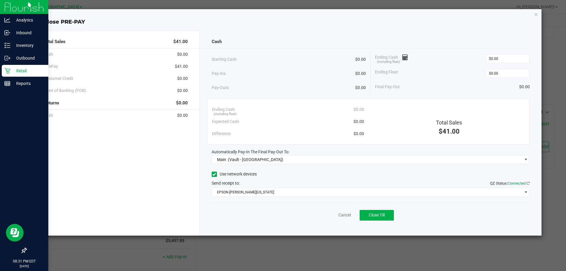
click at [388, 209] on div "Cancel Close Till" at bounding box center [371, 214] width 318 height 23
click at [386, 211] on button "Close Till" at bounding box center [377, 215] width 34 height 11
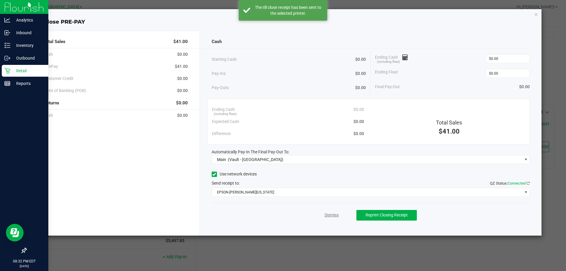
click at [333, 215] on link "Dismiss" at bounding box center [332, 215] width 14 height 6
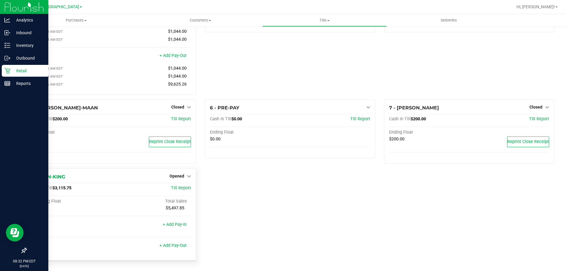
scroll to position [66, 0]
click at [179, 176] on span "Opened" at bounding box center [177, 176] width 15 height 5
click at [184, 188] on link "Close Till" at bounding box center [178, 188] width 16 height 5
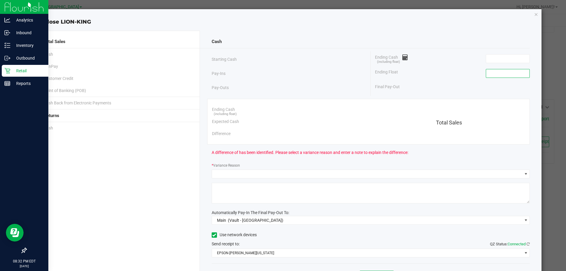
click at [502, 73] on input at bounding box center [507, 73] width 43 height 8
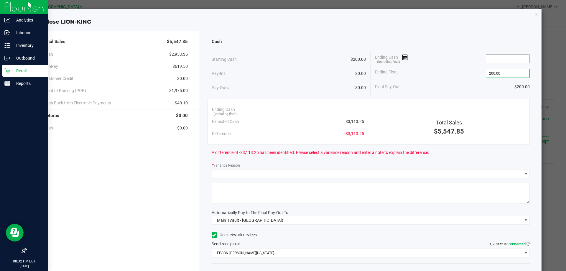
type input "$200.00"
click at [507, 56] on input at bounding box center [507, 59] width 43 height 8
click at [327, 66] on div "Starting Cash $200.00" at bounding box center [289, 59] width 154 height 16
click at [498, 58] on input at bounding box center [507, 59] width 43 height 8
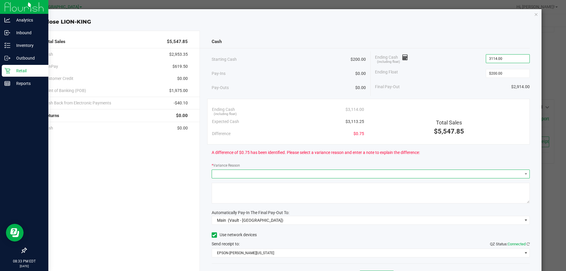
click at [263, 172] on span at bounding box center [367, 174] width 310 height 8
type input "$3,114.00"
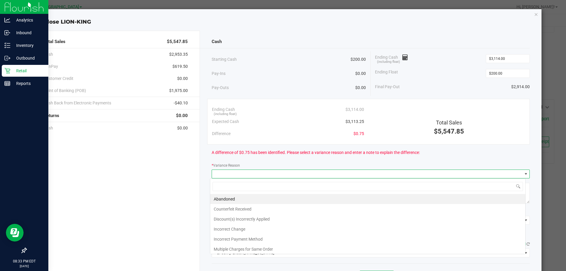
scroll to position [9, 315]
click at [251, 195] on li "Abandoned" at bounding box center [367, 199] width 315 height 10
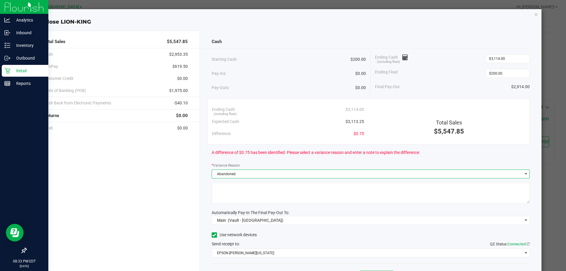
click at [255, 196] on textarea at bounding box center [371, 193] width 318 height 21
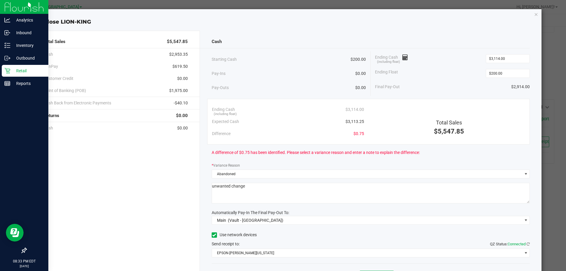
scroll to position [34, 0]
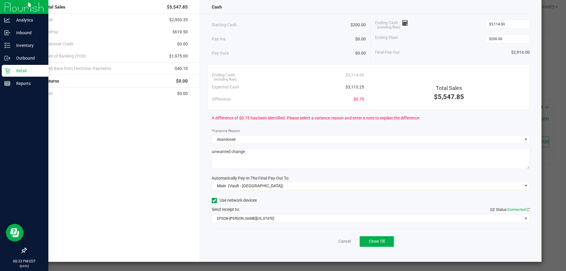
type textarea "unwanted change"
click at [378, 240] on span "Close Till" at bounding box center [377, 241] width 16 height 5
click at [325, 242] on link "Dismiss" at bounding box center [332, 241] width 14 height 6
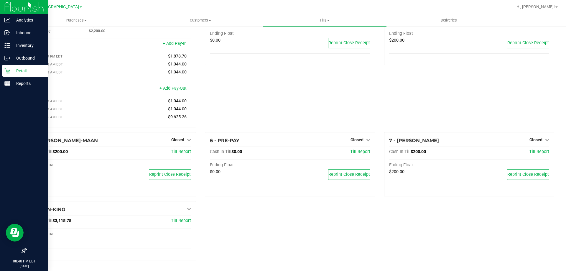
scroll to position [0, 0]
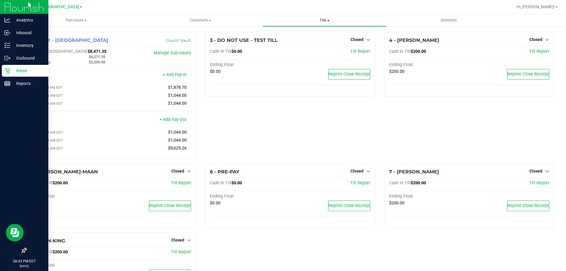
drag, startPoint x: 325, startPoint y: 18, endPoint x: 325, endPoint y: 24, distance: 5.3
click at [325, 18] on span "Tills" at bounding box center [325, 20] width 124 height 5
click at [323, 41] on li "Reconcile e-payments" at bounding box center [324, 42] width 124 height 7
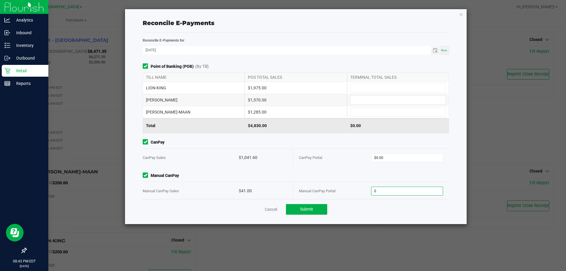
click at [400, 191] on input "0" at bounding box center [407, 191] width 72 height 8
type input "41.00"
type input "0"
type input "$41.00"
click at [397, 155] on input "0" at bounding box center [407, 158] width 72 height 8
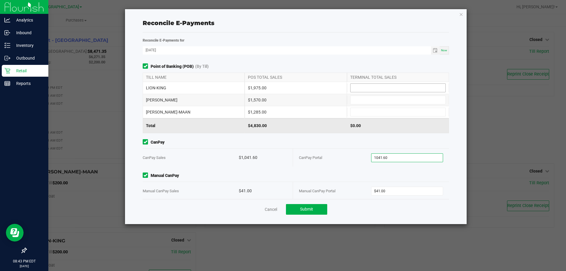
type input "$1,041.60"
click at [374, 91] on input at bounding box center [398, 88] width 95 height 8
type input "$1,975.00"
type input "$1,570.00"
type input "$1,285.00"
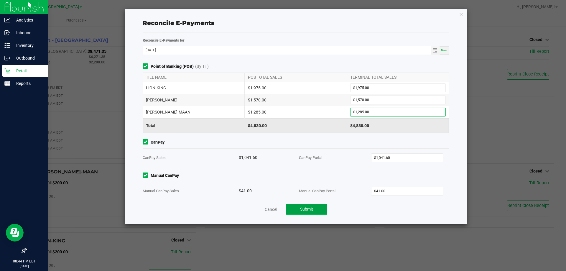
click at [315, 208] on button "Submit" at bounding box center [306, 209] width 41 height 11
